Goal: Task Accomplishment & Management: Manage account settings

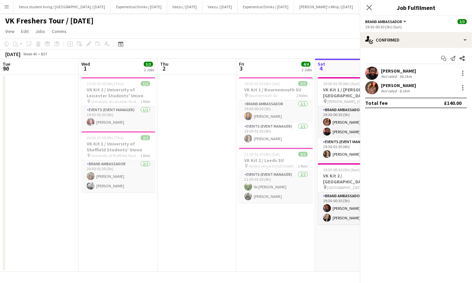
scroll to position [0, 227]
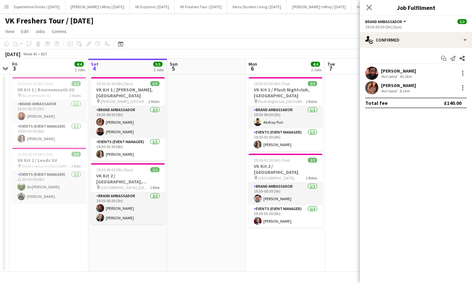
click at [118, 204] on app-card-role "Brand Ambassador 2/2 19:30-00:30 (5h) Sanjana Ramlall Natasha Sharp" at bounding box center [128, 208] width 74 height 32
click at [122, 220] on app-card-role "Brand Ambassador 2/2 19:30-00:30 (5h) Sanjana Ramlall Natasha Sharp" at bounding box center [128, 208] width 74 height 33
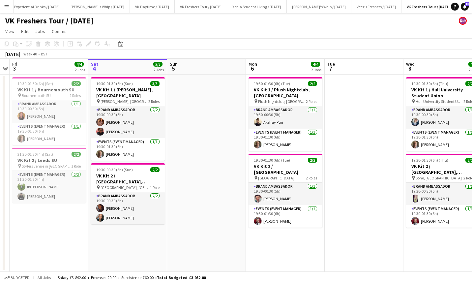
click at [127, 216] on app-card-role "Brand Ambassador 2/2 19:30-00:30 (5h) Sanjana Ramlall Natasha Sharp" at bounding box center [128, 208] width 74 height 32
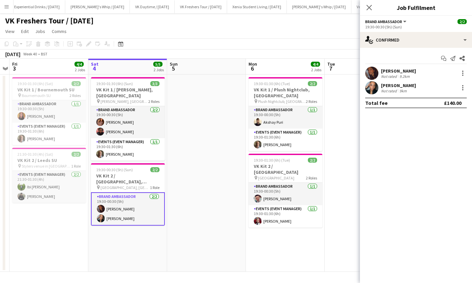
click at [463, 88] on div at bounding box center [462, 87] width 1 height 1
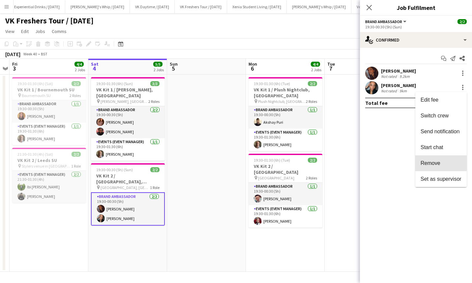
click at [438, 162] on span "Remove" at bounding box center [431, 163] width 20 height 6
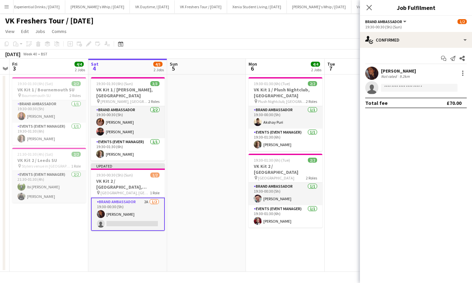
click at [371, 8] on icon "Close pop-in" at bounding box center [369, 7] width 5 height 5
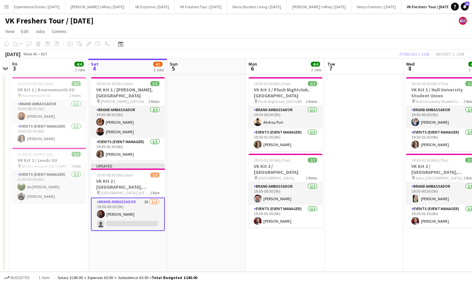
click at [406, 52] on div "Publish 1 job Revert 1 job" at bounding box center [432, 54] width 80 height 9
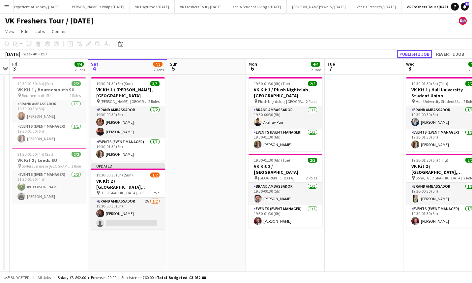
click at [411, 52] on button "Publish 1 job" at bounding box center [414, 54] width 35 height 9
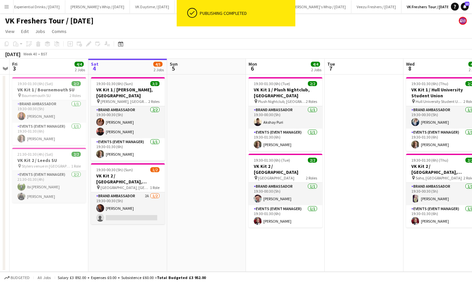
click at [136, 216] on app-card-role "Brand Ambassador 2A [DATE] 19:30-00:30 (5h) [PERSON_NAME] single-neutral-actions" at bounding box center [128, 208] width 74 height 32
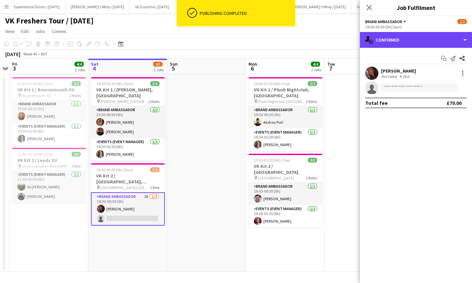
click at [417, 39] on div "single-neutral-actions-check-2 Confirmed" at bounding box center [416, 40] width 112 height 16
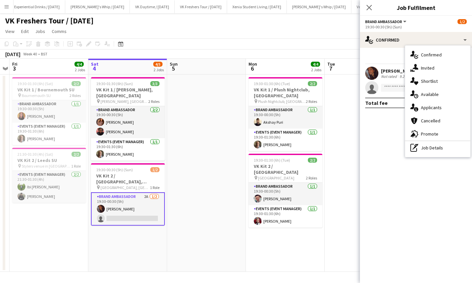
click at [428, 106] on span "Applicants" at bounding box center [431, 108] width 21 height 6
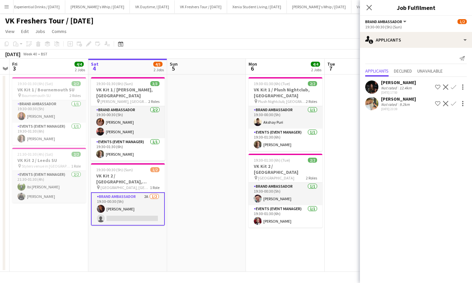
click at [394, 82] on div "[PERSON_NAME]" at bounding box center [398, 82] width 35 height 6
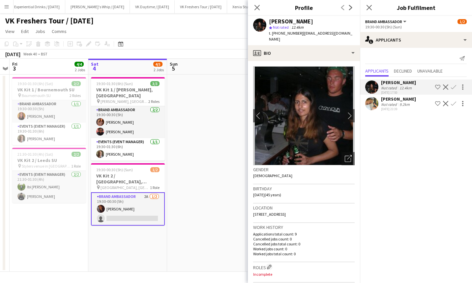
click at [394, 100] on div "[PERSON_NAME]" at bounding box center [398, 99] width 35 height 6
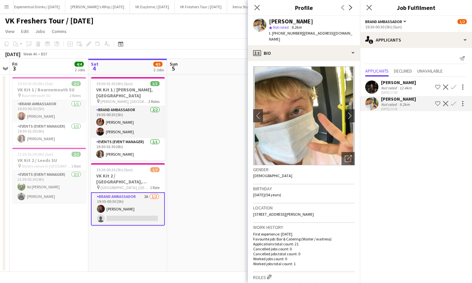
click at [395, 80] on div "[PERSON_NAME]" at bounding box center [398, 82] width 35 height 6
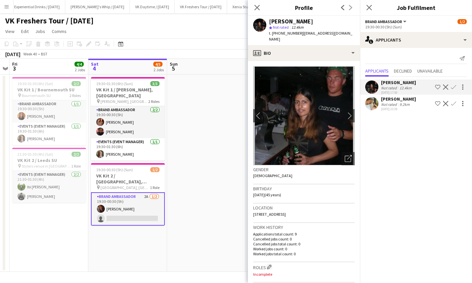
click at [347, 112] on app-icon "chevron-right" at bounding box center [352, 115] width 10 height 7
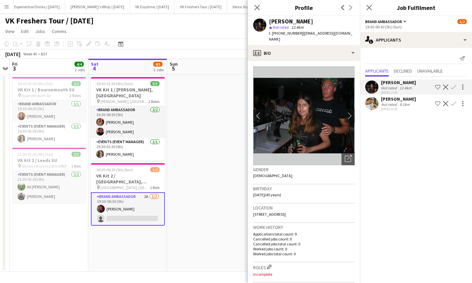
click at [347, 112] on app-icon "chevron-right" at bounding box center [352, 115] width 10 height 7
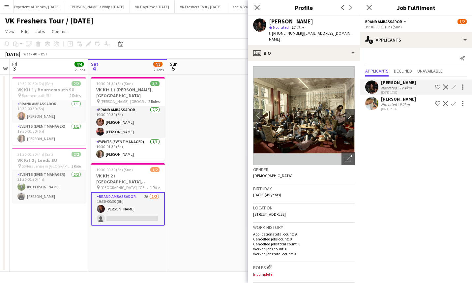
click at [347, 112] on app-icon "chevron-right" at bounding box center [352, 115] width 10 height 7
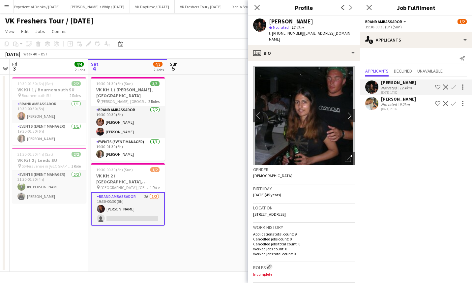
click at [393, 98] on div "[PERSON_NAME]" at bounding box center [398, 99] width 35 height 6
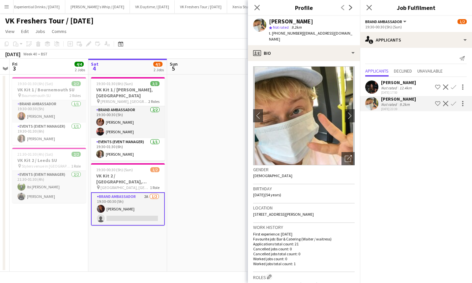
click at [140, 216] on app-card-role "Brand Ambassador 2A [DATE] 19:30-00:30 (5h) [PERSON_NAME] single-neutral-actions" at bounding box center [128, 208] width 74 height 33
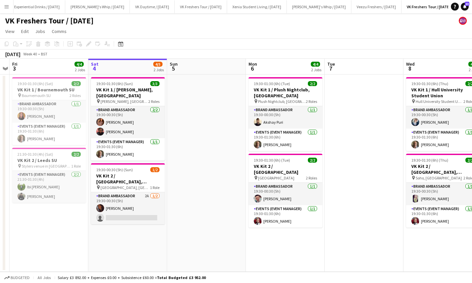
click at [140, 216] on app-card-role "Brand Ambassador 2A [DATE] 19:30-00:30 (5h) [PERSON_NAME] single-neutral-actions" at bounding box center [128, 208] width 74 height 32
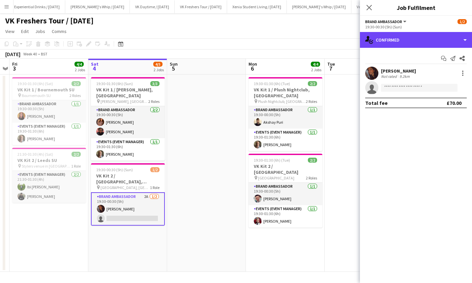
click at [385, 41] on div "single-neutral-actions-check-2 Confirmed" at bounding box center [416, 40] width 112 height 16
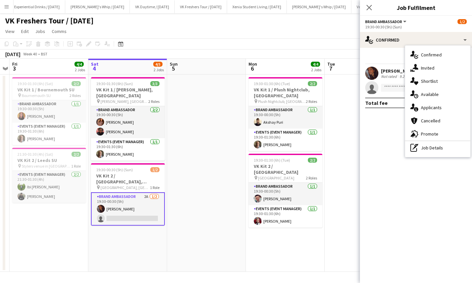
click at [427, 109] on span "Applicants" at bounding box center [431, 108] width 21 height 6
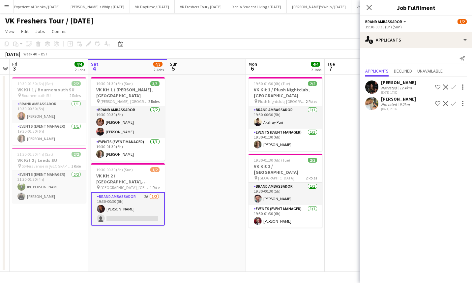
click at [151, 220] on app-card-role "Brand Ambassador 2A [DATE] 19:30-00:30 (5h) [PERSON_NAME] single-neutral-actions" at bounding box center [128, 208] width 74 height 33
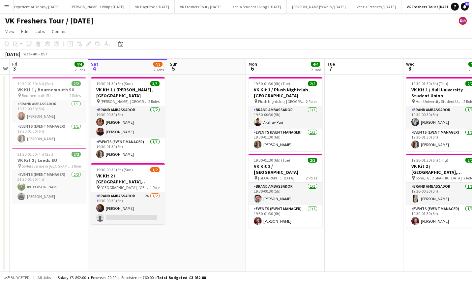
click at [151, 220] on app-card-role "Brand Ambassador 2A [DATE] 19:30-00:30 (5h) [PERSON_NAME] single-neutral-actions" at bounding box center [128, 208] width 74 height 32
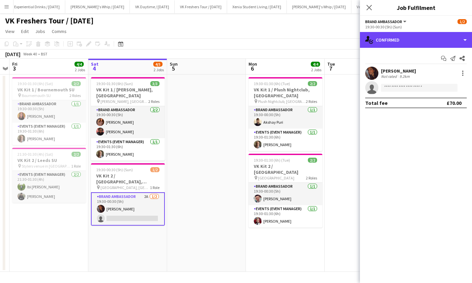
click at [416, 42] on div "single-neutral-actions-check-2 Confirmed" at bounding box center [416, 40] width 112 height 16
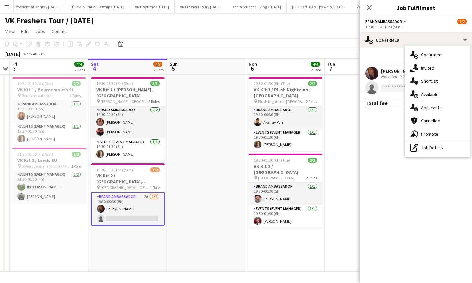
click at [432, 132] on span "Promote" at bounding box center [429, 134] width 17 height 6
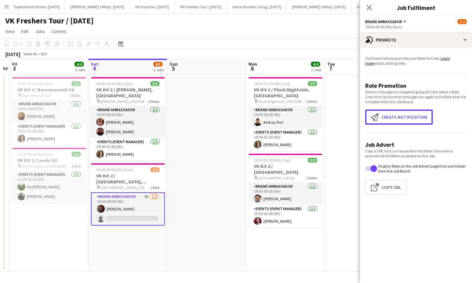
click at [388, 115] on button "Create notification Create notification" at bounding box center [399, 116] width 68 height 15
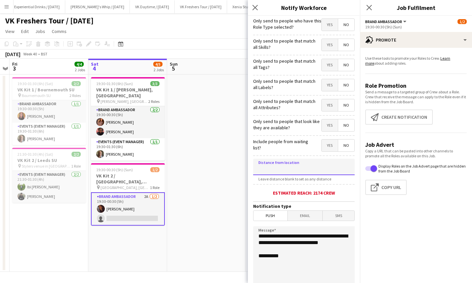
click at [299, 167] on input at bounding box center [304, 167] width 102 height 16
type input "****"
click at [338, 216] on span "SMS" at bounding box center [339, 216] width 32 height 10
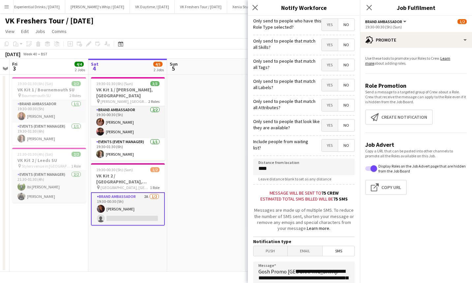
scroll to position [96, 0]
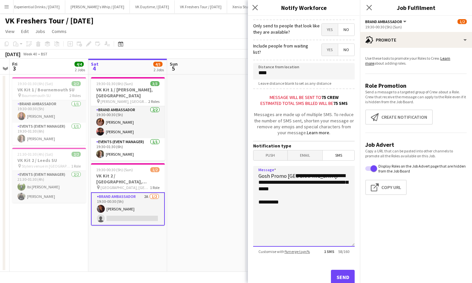
click at [297, 179] on textarea "**********" at bounding box center [304, 206] width 102 height 81
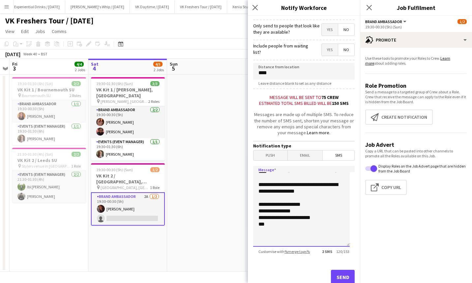
scroll to position [28, 0]
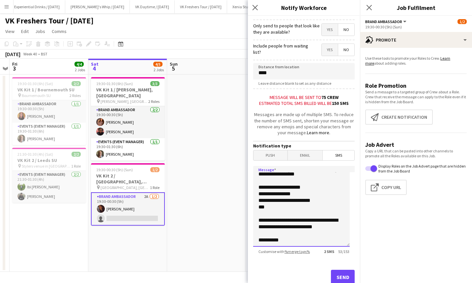
click at [327, 233] on textarea "**********" at bounding box center [301, 206] width 97 height 81
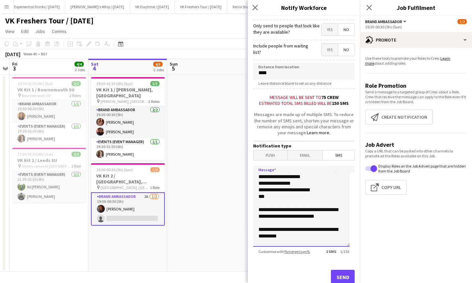
scroll to position [54, 0]
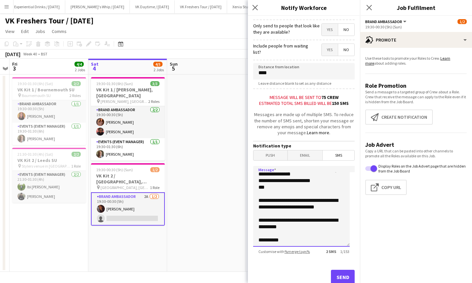
click at [327, 242] on textarea "**********" at bounding box center [301, 206] width 97 height 81
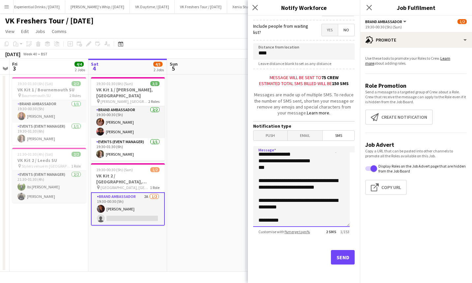
type textarea "**********"
click at [339, 136] on span "SMS" at bounding box center [339, 136] width 32 height 10
click at [339, 256] on button "Send" at bounding box center [343, 257] width 24 height 15
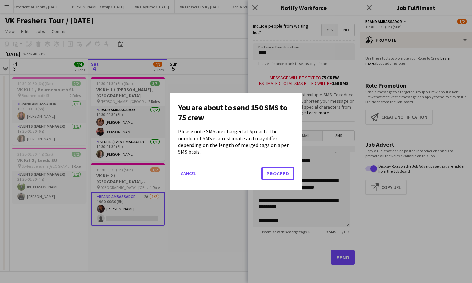
click at [282, 167] on button "Proceed" at bounding box center [277, 173] width 33 height 13
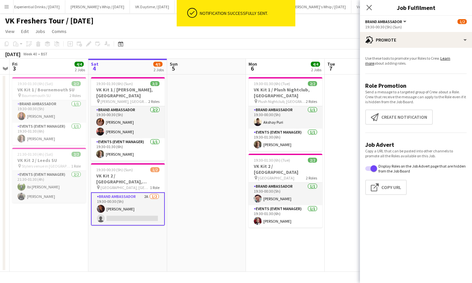
click at [369, 10] on icon "Close pop-in" at bounding box center [369, 7] width 5 height 5
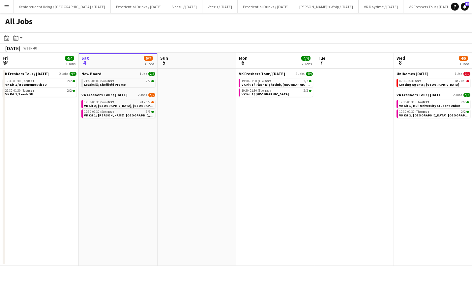
click at [129, 103] on div "19:30-00:30 (Sun) BST 2A • 1/2" at bounding box center [119, 102] width 70 height 3
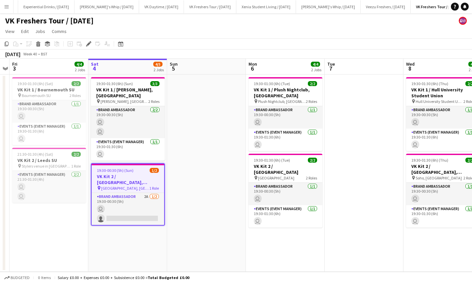
scroll to position [0, 229]
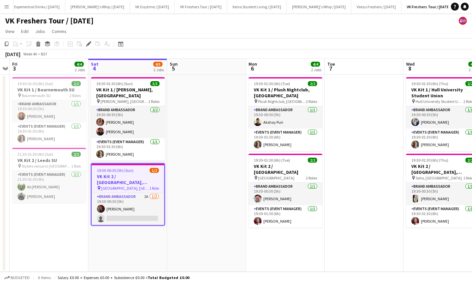
click at [126, 218] on app-card-role "Brand Ambassador 2A [DATE] 19:30-00:30 (5h) [PERSON_NAME] single-neutral-actions" at bounding box center [128, 209] width 73 height 32
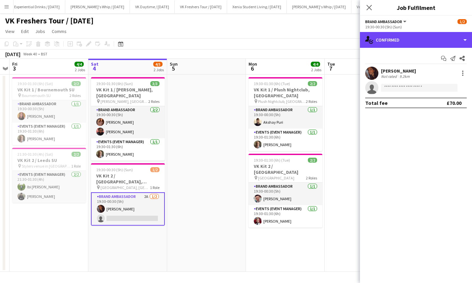
click at [401, 41] on div "single-neutral-actions-check-2 Confirmed" at bounding box center [416, 40] width 112 height 16
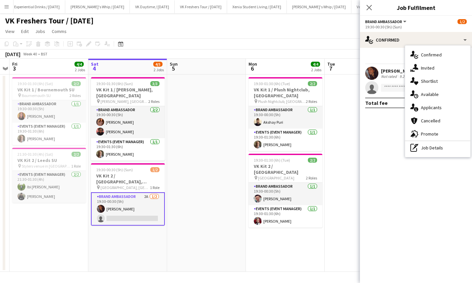
click at [434, 107] on span "Applicants" at bounding box center [431, 108] width 21 height 6
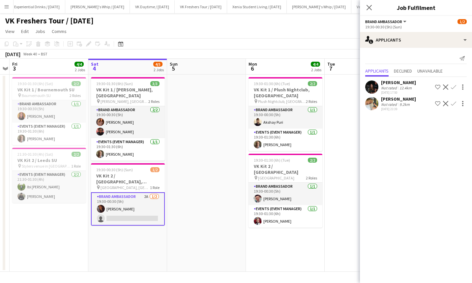
click at [446, 102] on app-icon "Decline" at bounding box center [445, 103] width 5 height 5
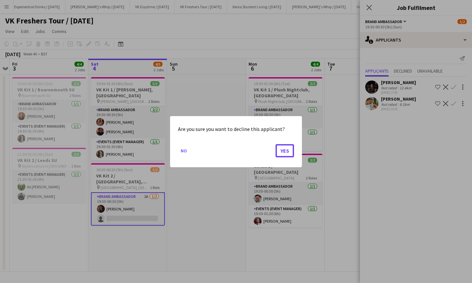
click at [286, 148] on button "Yes" at bounding box center [285, 150] width 18 height 13
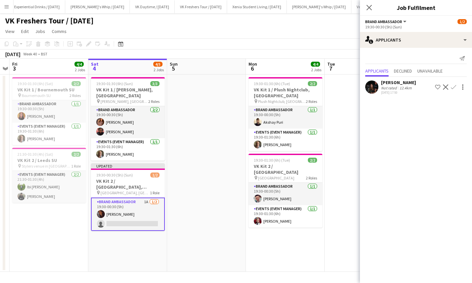
click at [371, 5] on icon at bounding box center [369, 7] width 5 height 5
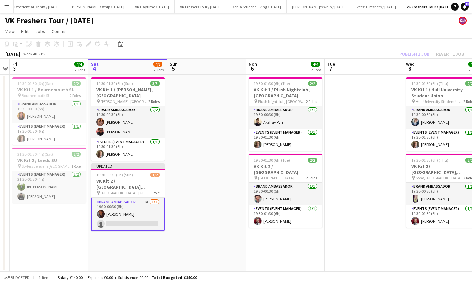
click at [412, 53] on div "Publish 1 job Revert 1 job" at bounding box center [432, 54] width 80 height 9
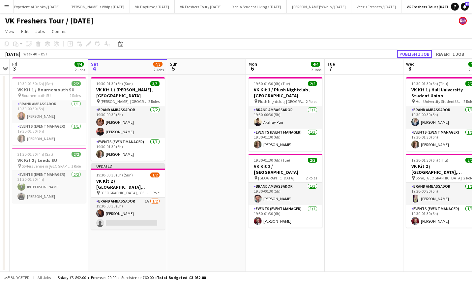
click at [412, 53] on button "Publish 1 job" at bounding box center [414, 54] width 35 height 9
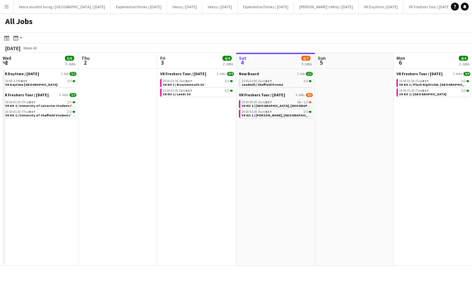
scroll to position [0, 158]
